Goal: Book appointment/travel/reservation

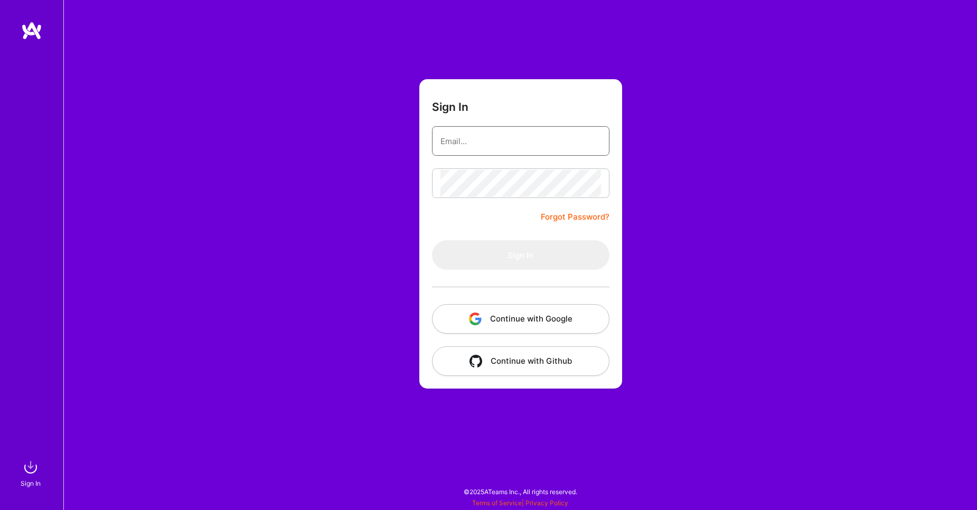
type input "wolny101@gmail.com"
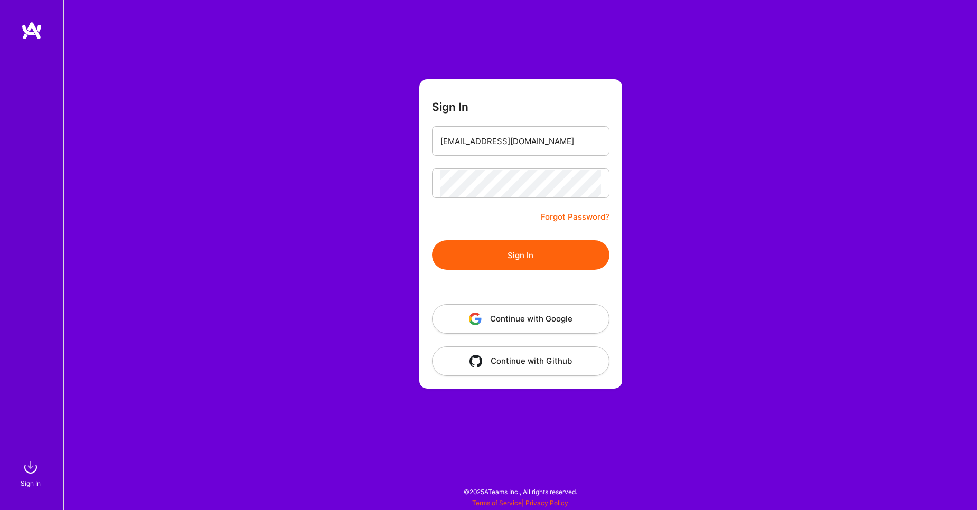
click at [523, 258] on button "Sign In" at bounding box center [520, 255] width 177 height 30
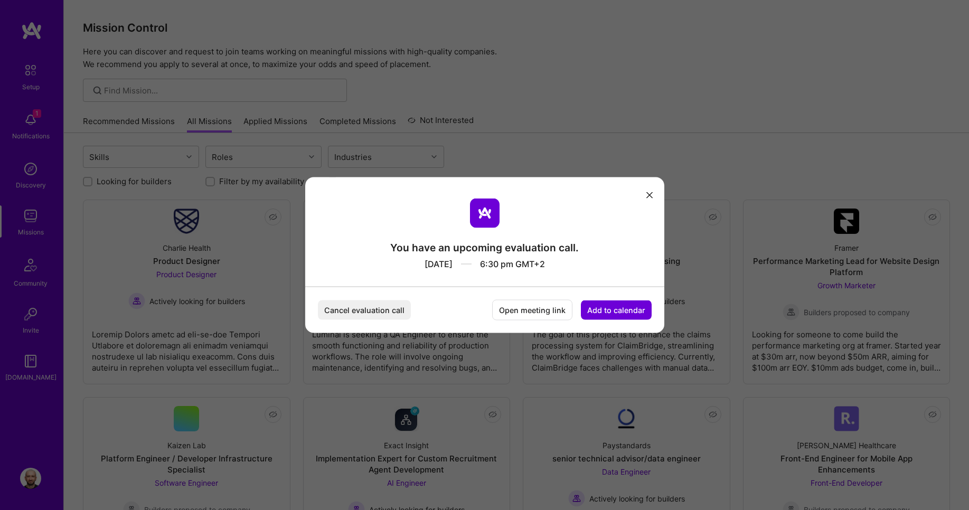
click at [376, 307] on button "Cancel evaluation call" at bounding box center [364, 310] width 93 height 20
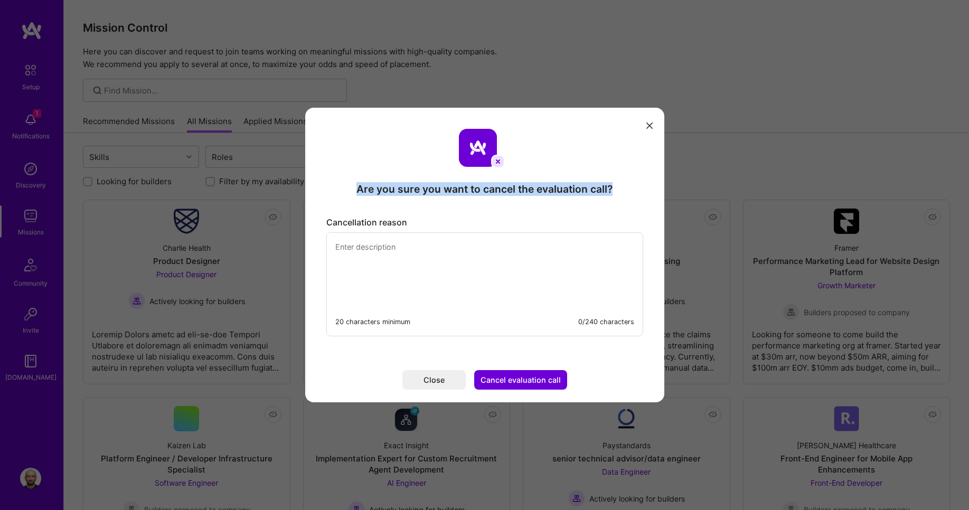
drag, startPoint x: 365, startPoint y: 187, endPoint x: 626, endPoint y: 190, distance: 260.9
click at [626, 190] on div "Are you sure you want to cancel the evaluation call? Cancellation reason 20 cha…" at bounding box center [484, 255] width 359 height 295
click at [419, 264] on textarea "modal" at bounding box center [485, 269] width 316 height 72
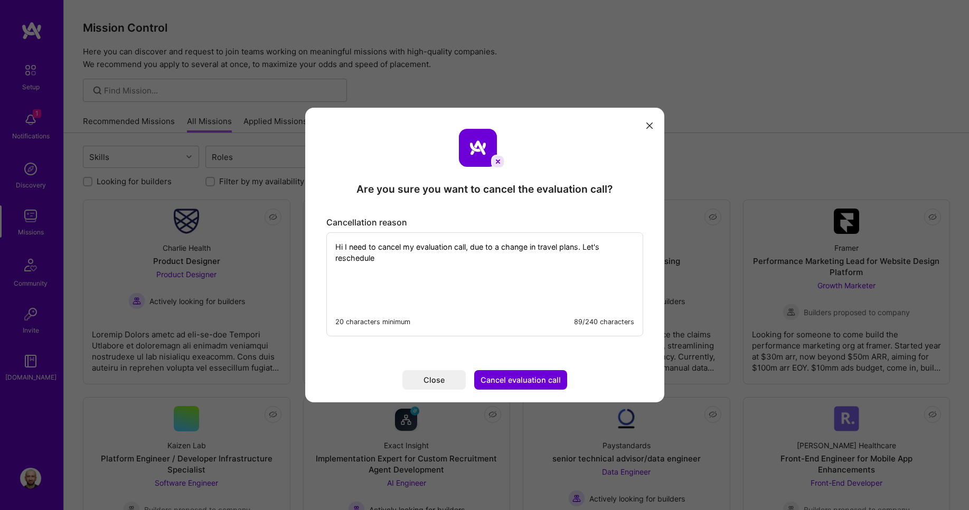
type textarea "Hi I need to cancel my evaluation call, due to a change in travel plans. Let's …"
click at [513, 381] on button "Cancel evaluation call" at bounding box center [520, 380] width 93 height 20
